Goal: Check status: Check status

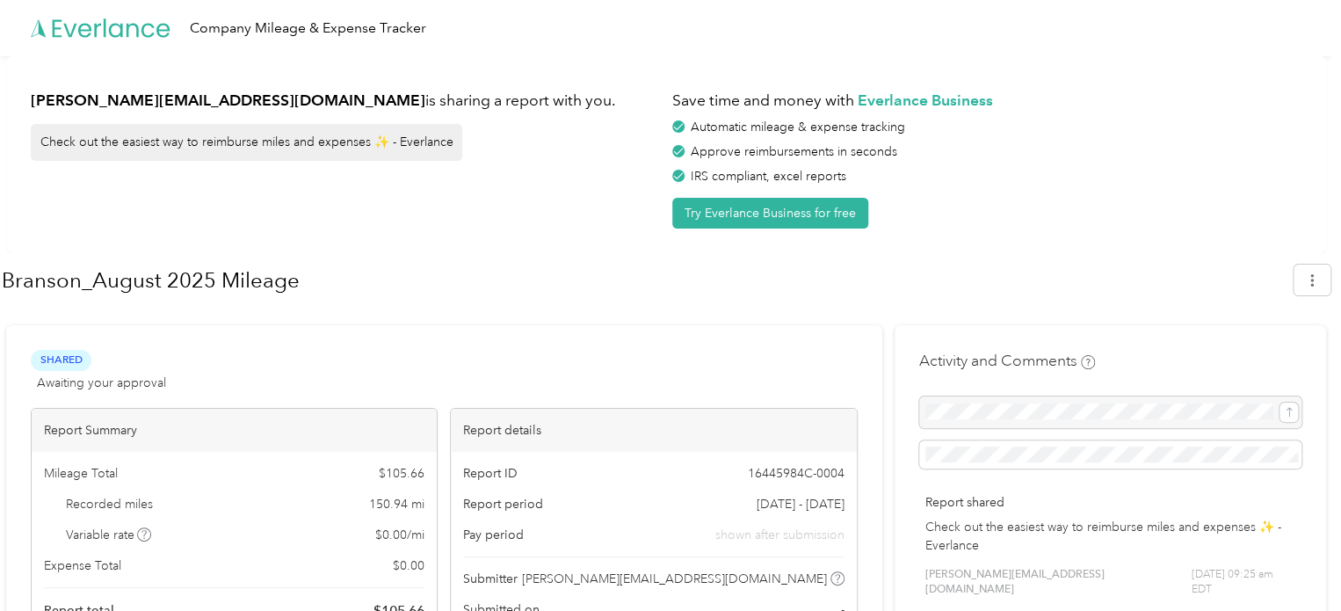
click at [1053, 286] on h1 "Branson_August 2025 Mileage" at bounding box center [641, 280] width 1279 height 42
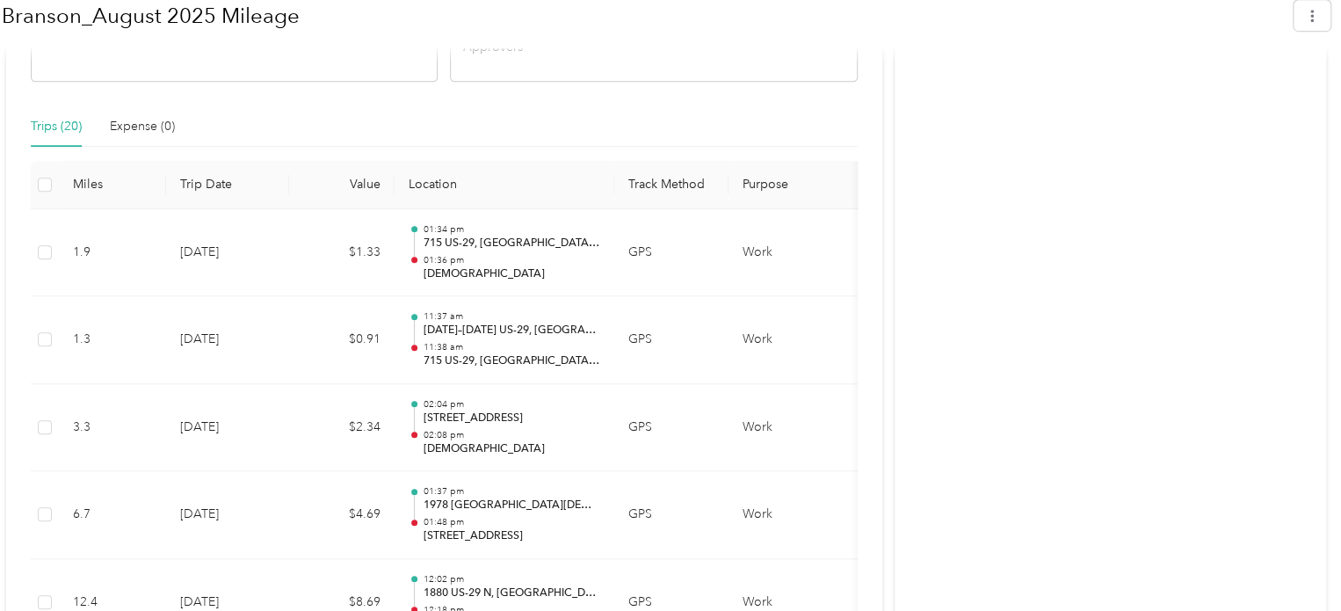
scroll to position [436, 0]
